Goal: Information Seeking & Learning: Learn about a topic

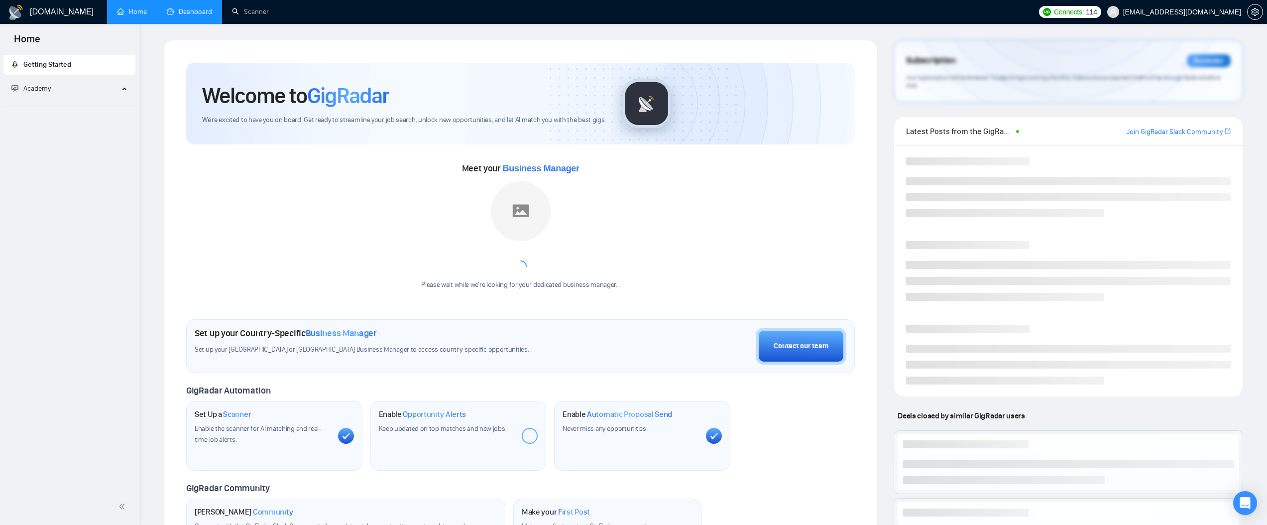
click at [191, 13] on link "Dashboard" at bounding box center [189, 11] width 45 height 8
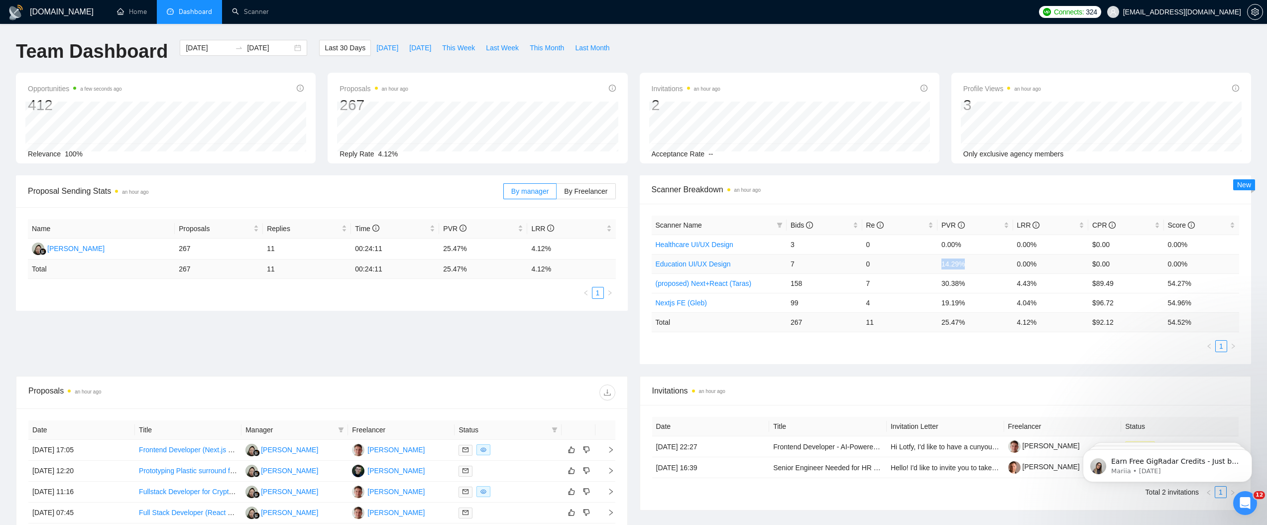
drag, startPoint x: 949, startPoint y: 265, endPoint x: 967, endPoint y: 266, distance: 18.0
click at [967, 265] on tr "Education UI/UX Design 7 0 14.29% 0.00% $0.00 0.00%" at bounding box center [946, 263] width 588 height 19
click at [897, 365] on div "Proposal Sending Stats an hour ago By manager By Freelancer Name Proposals Repl…" at bounding box center [633, 275] width 1247 height 201
